Goal: Check status: Check status

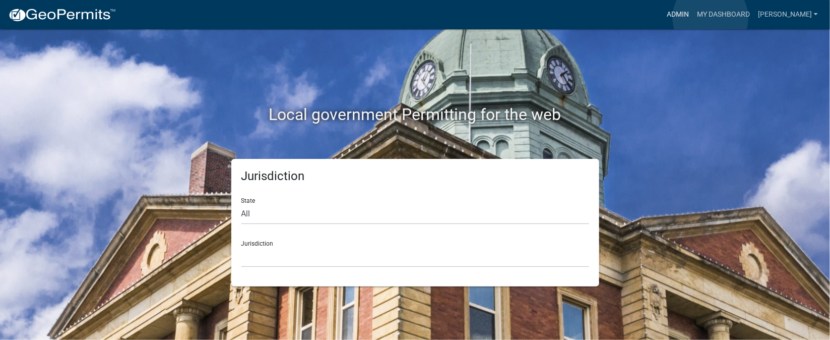
click at [693, 18] on link "Admin" at bounding box center [677, 14] width 30 height 19
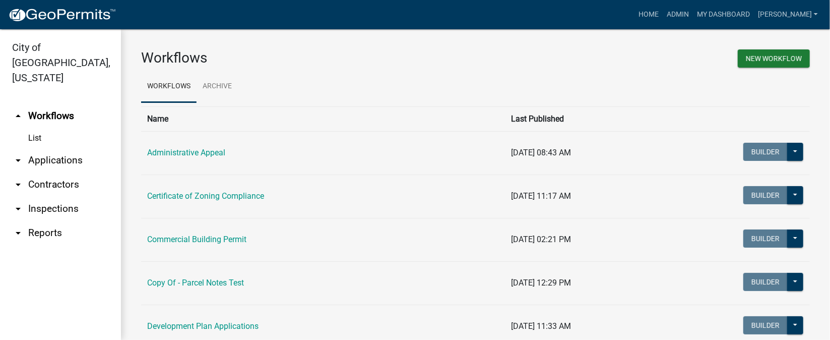
click at [62, 196] on link "arrow_drop_down Inspections" at bounding box center [60, 208] width 121 height 24
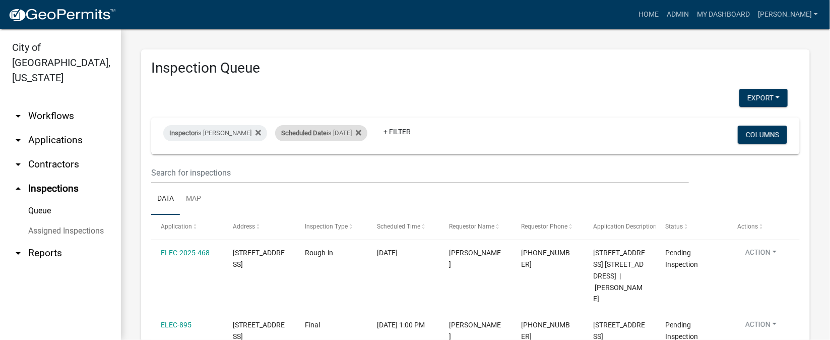
click at [355, 128] on div "Scheduled Date is 10/16/2025" at bounding box center [321, 133] width 92 height 16
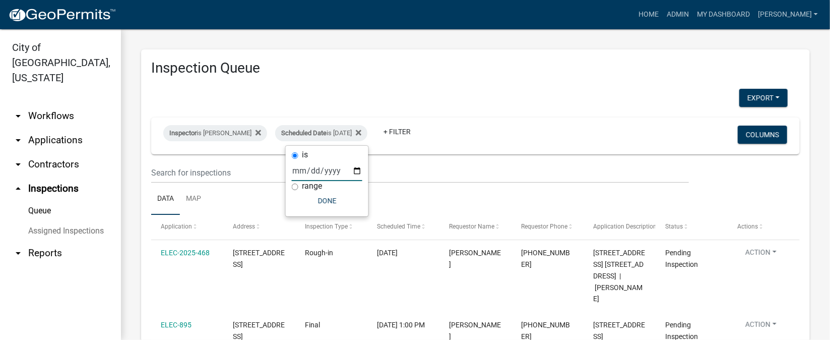
click at [355, 169] on input "2025-10-16" at bounding box center [327, 170] width 71 height 21
type input "2025-10-15"
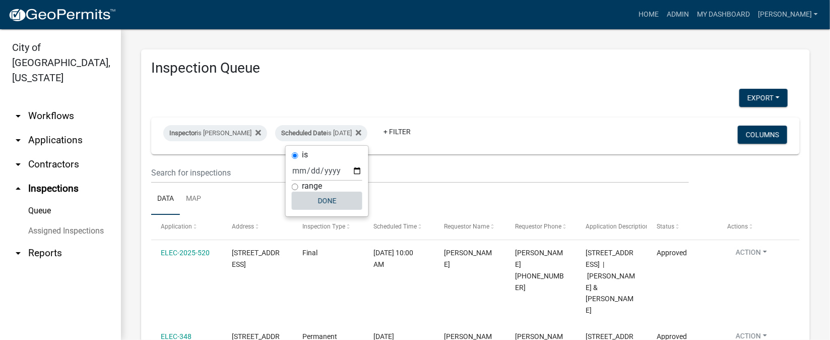
click at [325, 205] on button "Done" at bounding box center [327, 200] width 71 height 18
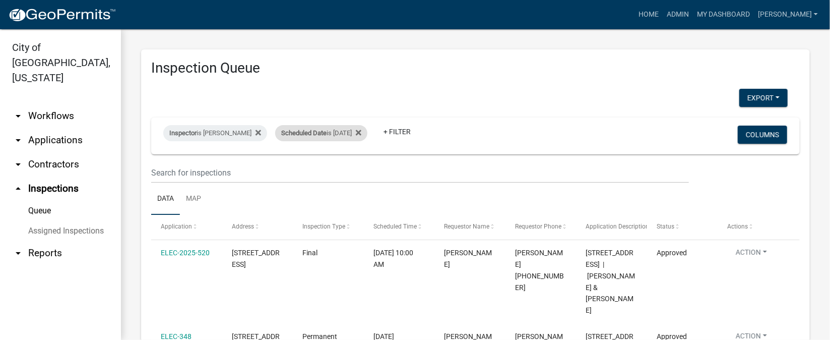
click at [363, 137] on div "Scheduled Date is 10/15/2025" at bounding box center [321, 133] width 92 height 16
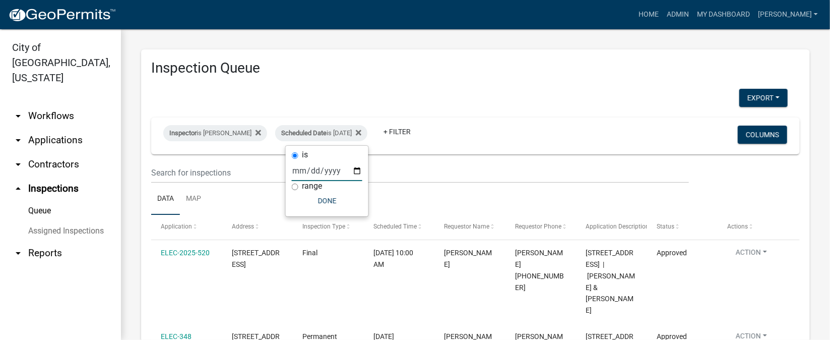
click at [358, 172] on input "2025-10-15" at bounding box center [327, 170] width 71 height 21
type input "2025-10-16"
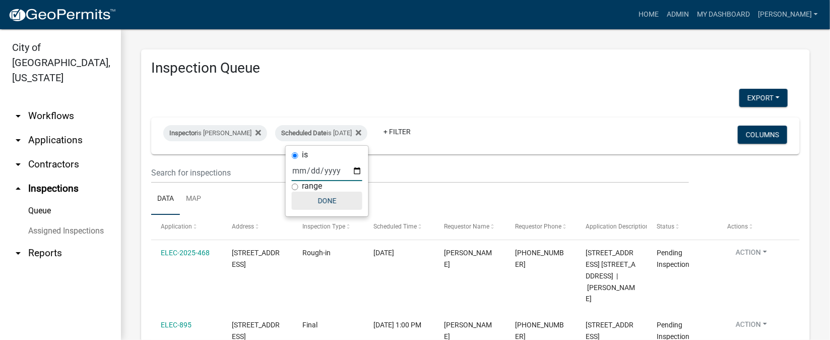
click at [324, 204] on button "Done" at bounding box center [327, 200] width 71 height 18
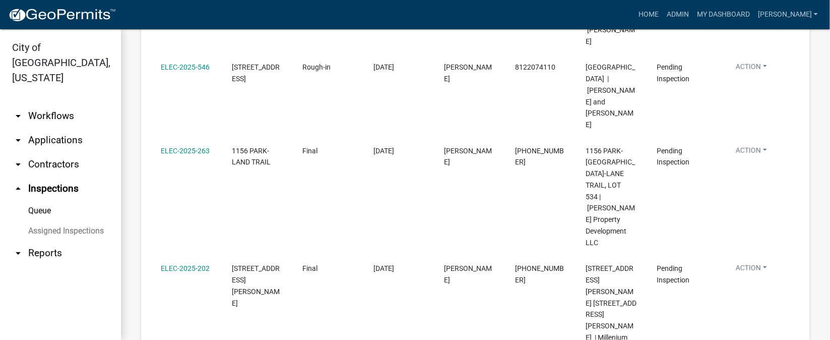
scroll to position [520, 0]
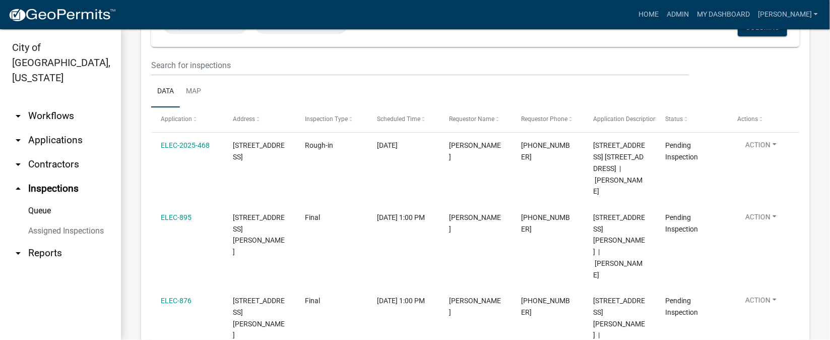
scroll to position [151, 0]
